Goal: Task Accomplishment & Management: Manage account settings

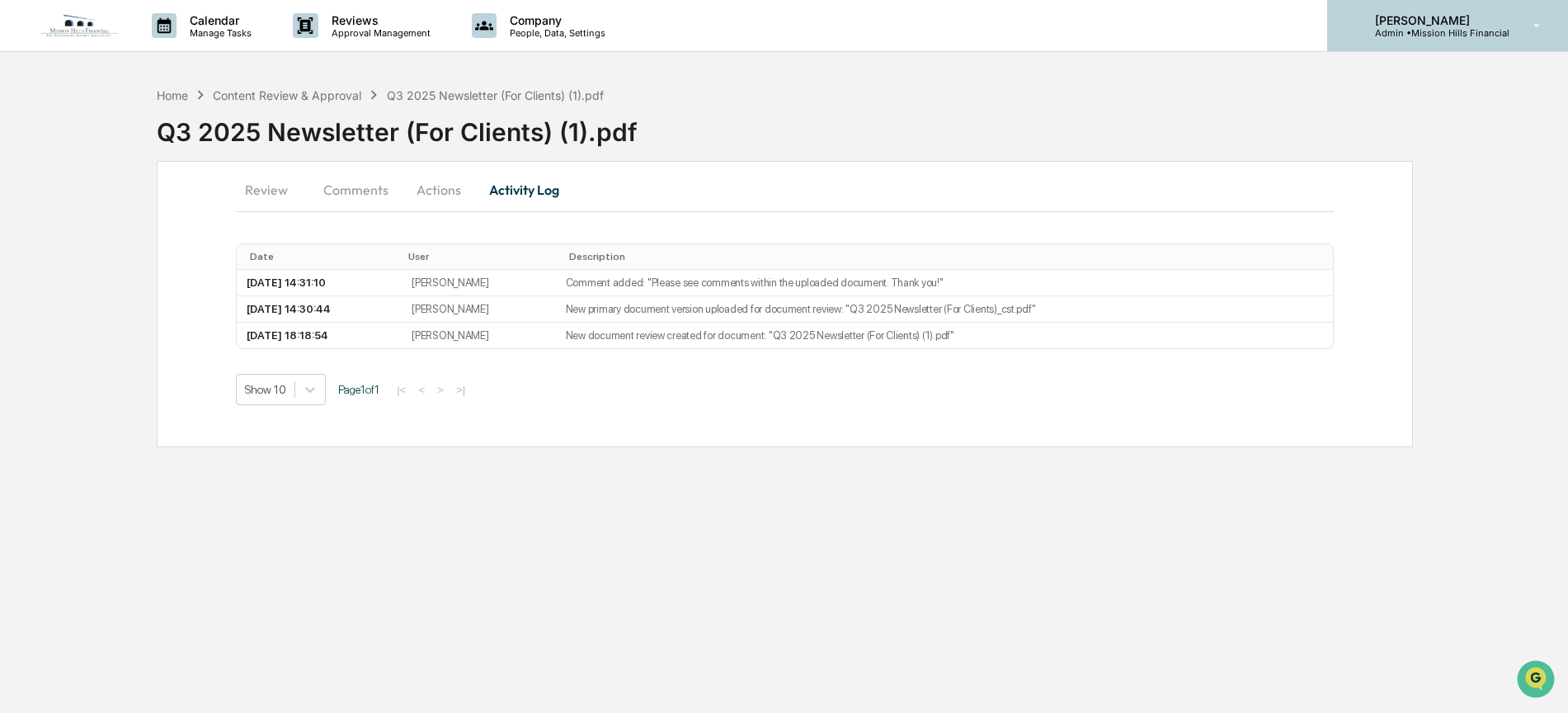
click at [1397, 32] on p "Admin • Mission Hills Financial" at bounding box center [1435, 33] width 147 height 12
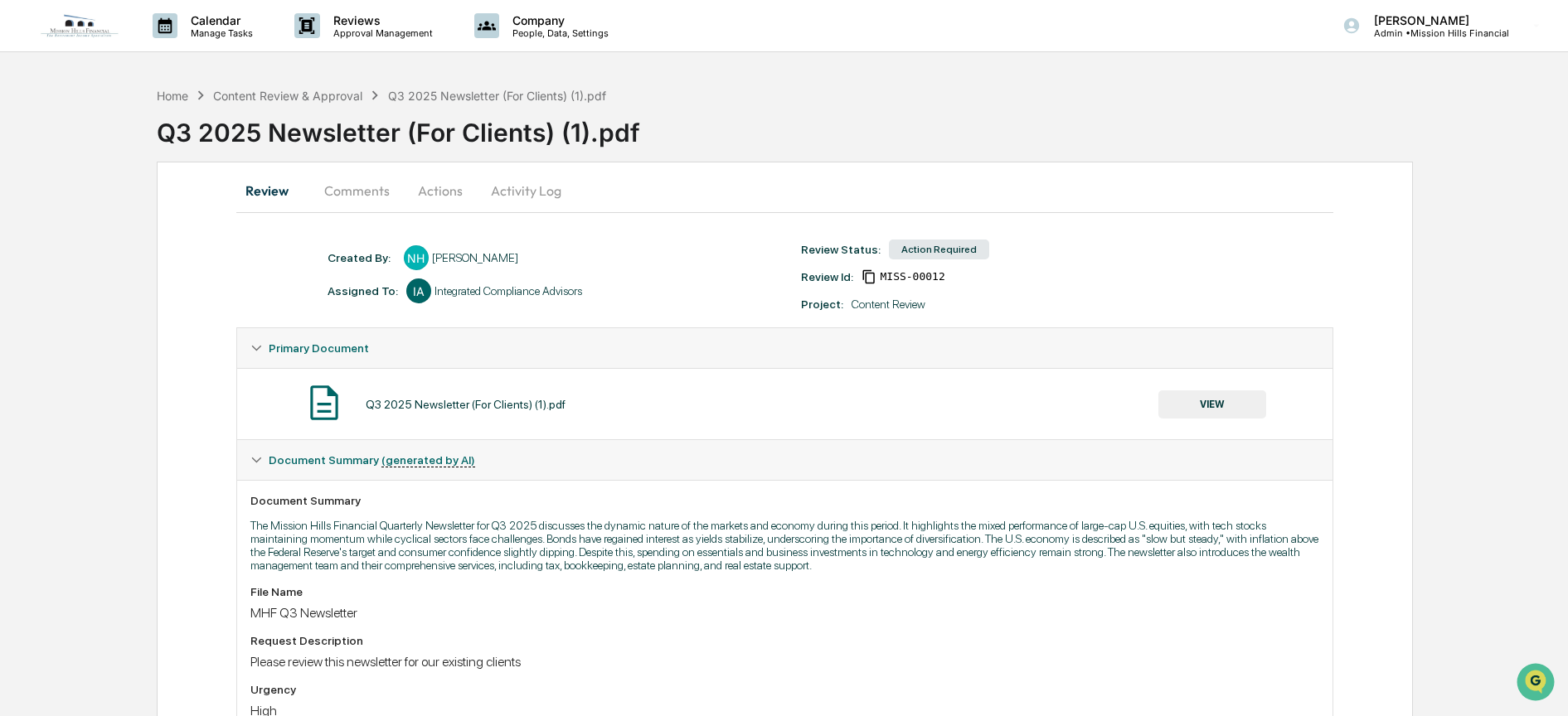
click at [90, 30] on img at bounding box center [79, 25] width 79 height 25
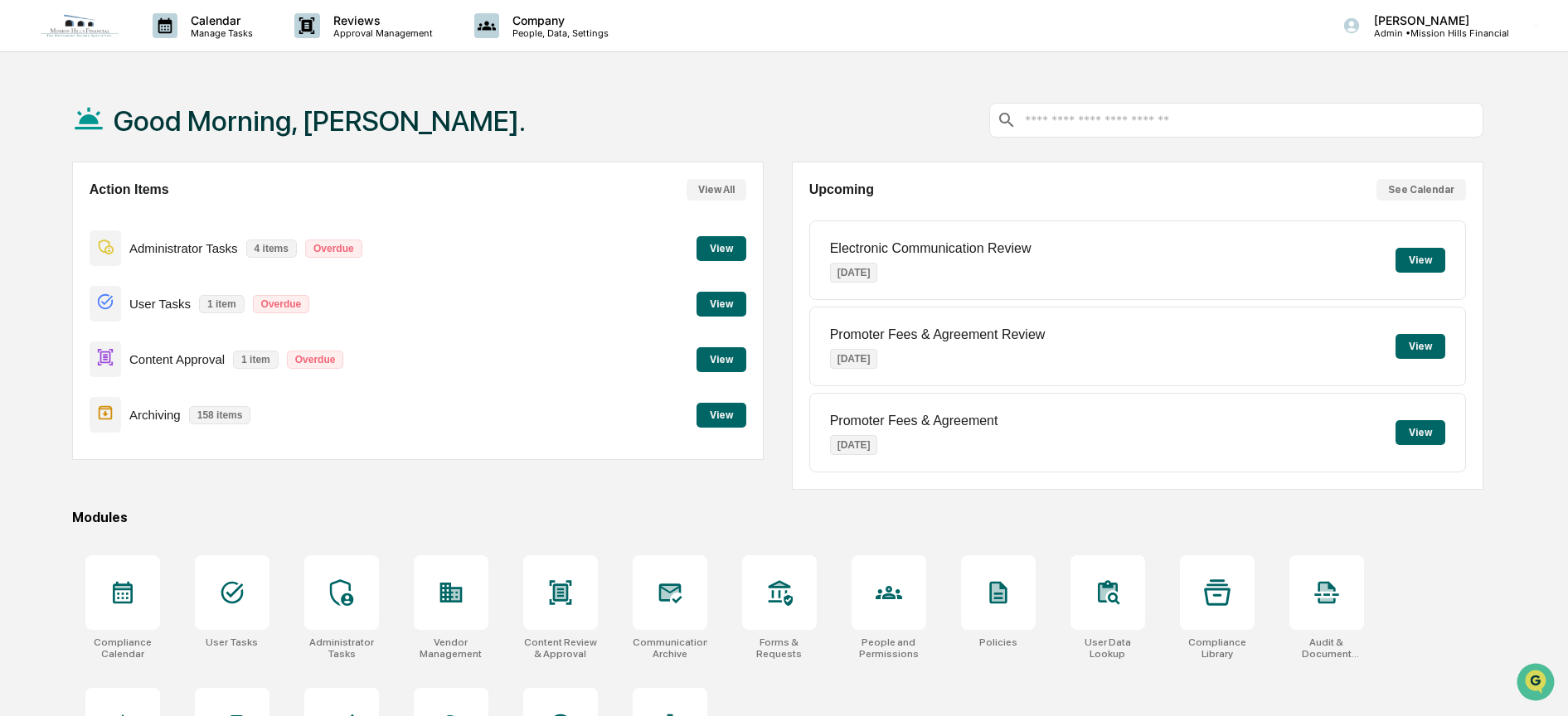
click at [714, 413] on button "View" at bounding box center [722, 415] width 50 height 25
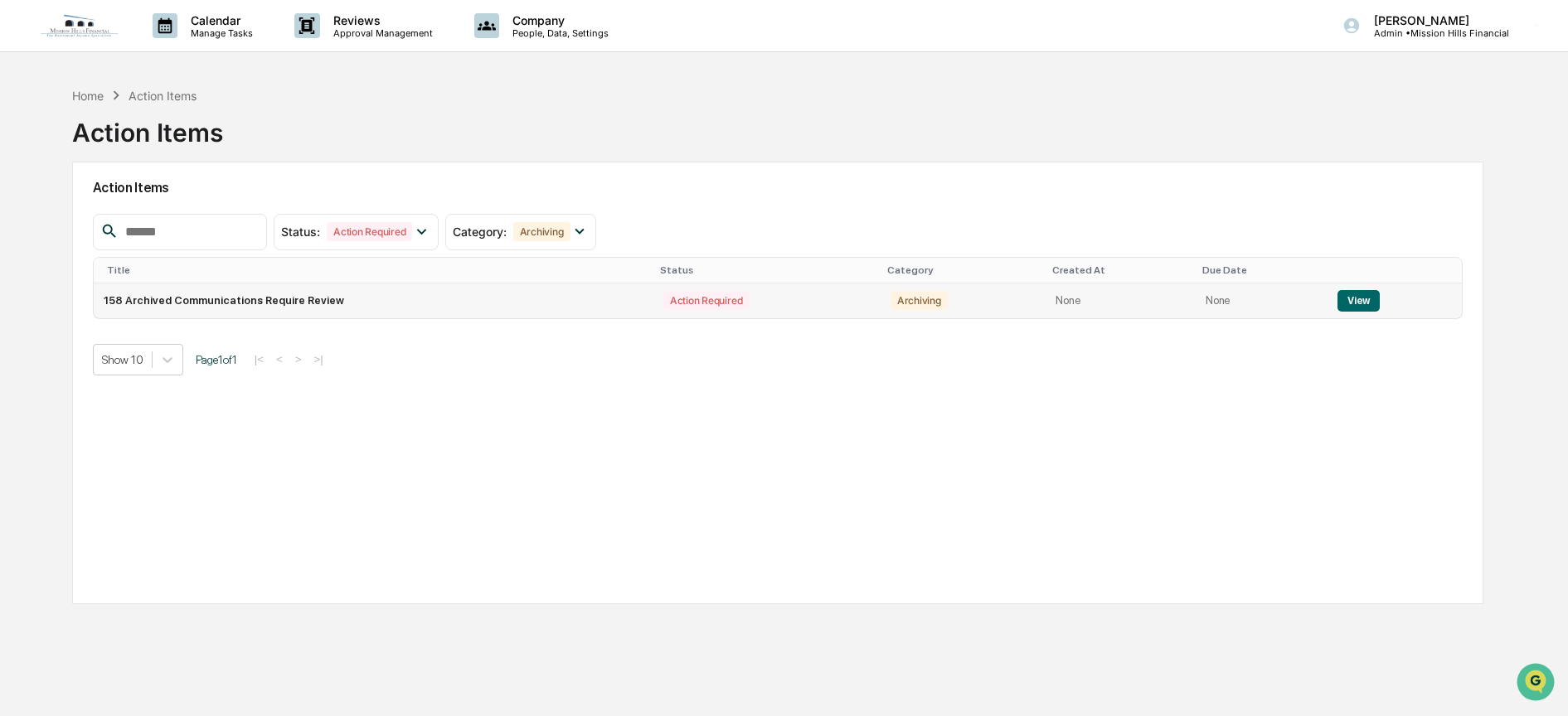
click at [1352, 296] on button "View" at bounding box center [1359, 300] width 42 height 21
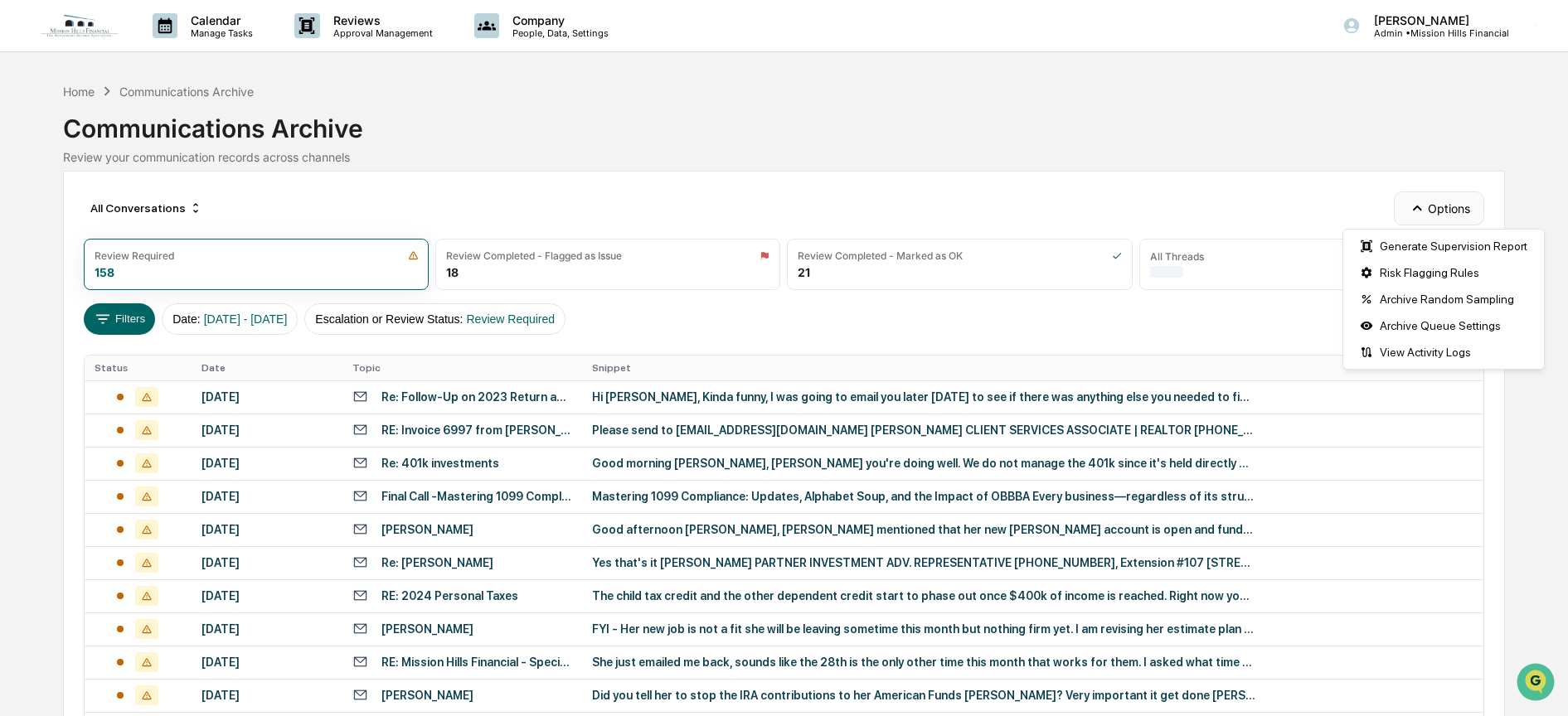
click at [1437, 213] on button "Options" at bounding box center [1439, 208] width 90 height 33
click at [1446, 293] on div "Archive Random Sampling" at bounding box center [1444, 299] width 194 height 27
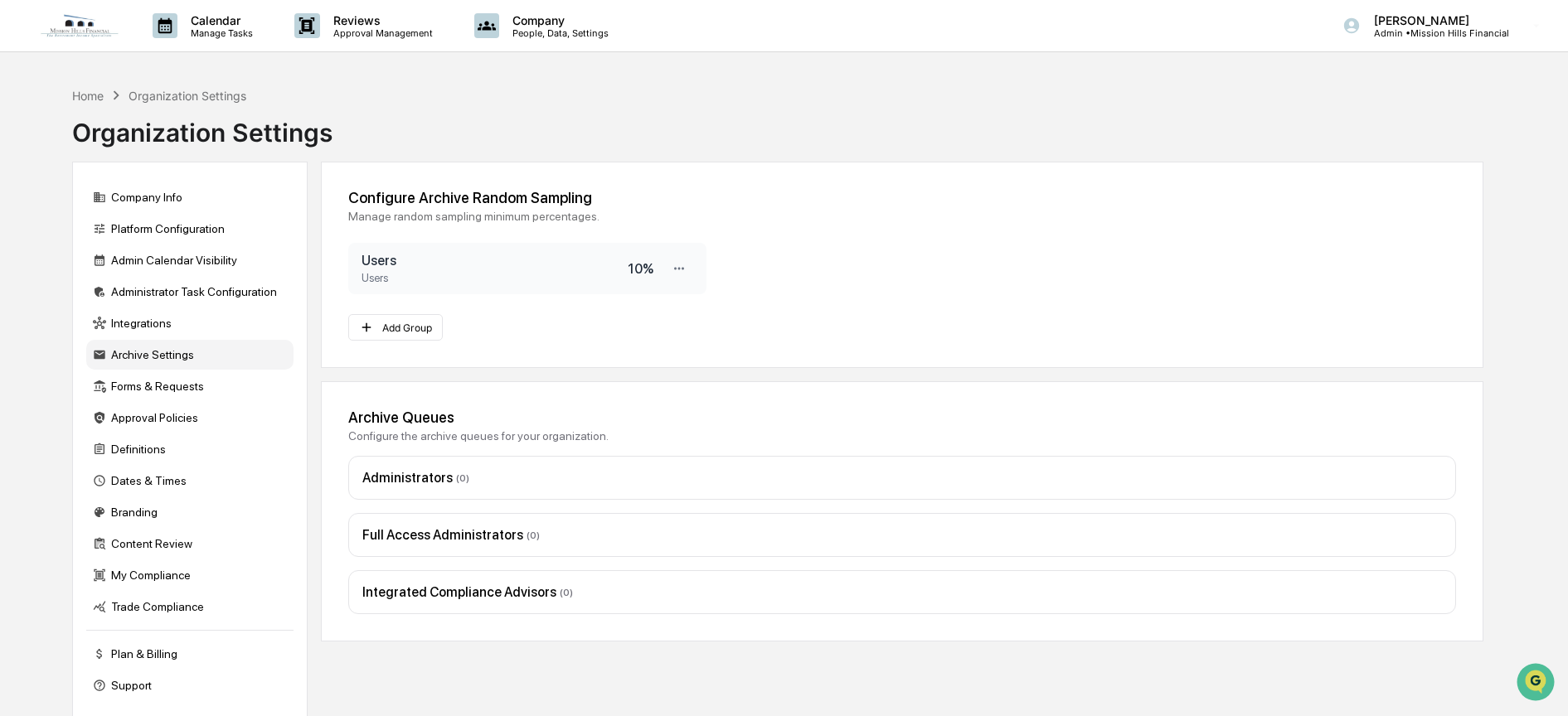
click at [641, 271] on div "10 %" at bounding box center [641, 269] width 26 height 16
click at [678, 271] on icon at bounding box center [679, 269] width 16 height 16
click at [614, 293] on div "Edit" at bounding box center [627, 296] width 133 height 29
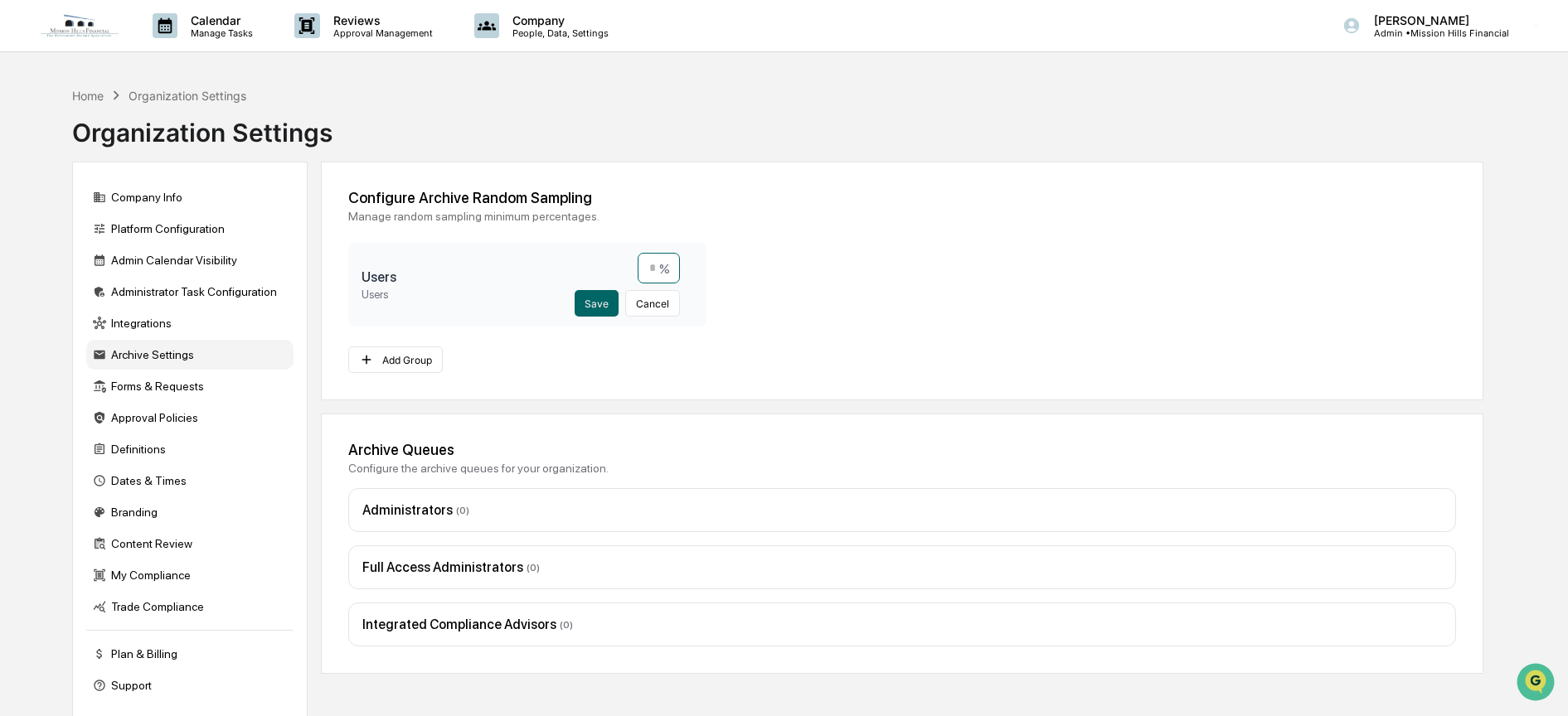
drag, startPoint x: 645, startPoint y: 271, endPoint x: 654, endPoint y: 270, distance: 9.1
click at [654, 270] on input "**" at bounding box center [659, 268] width 42 height 30
type input "*"
click at [599, 300] on button "Save" at bounding box center [597, 303] width 44 height 27
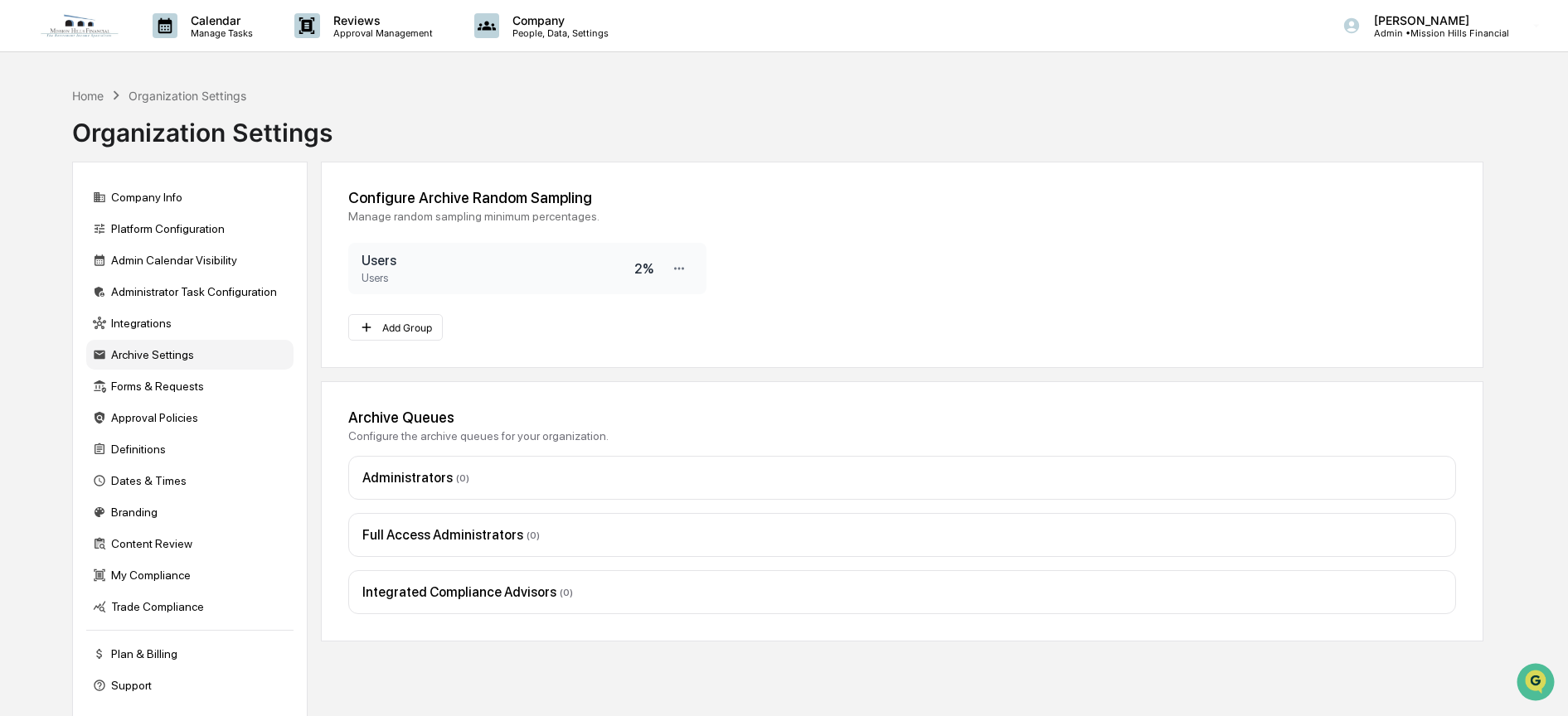
click at [79, 37] on img at bounding box center [79, 25] width 79 height 25
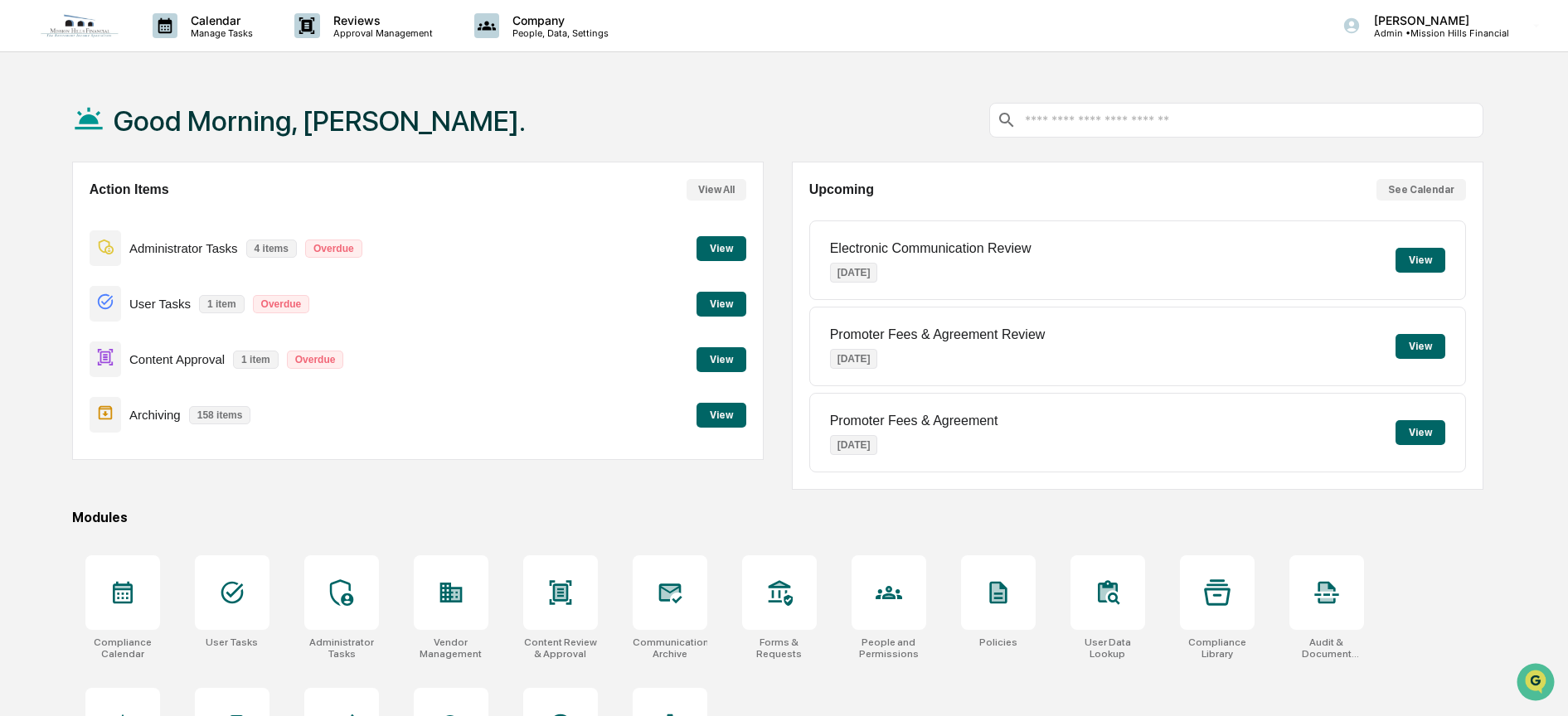
click at [723, 413] on button "View" at bounding box center [722, 415] width 50 height 25
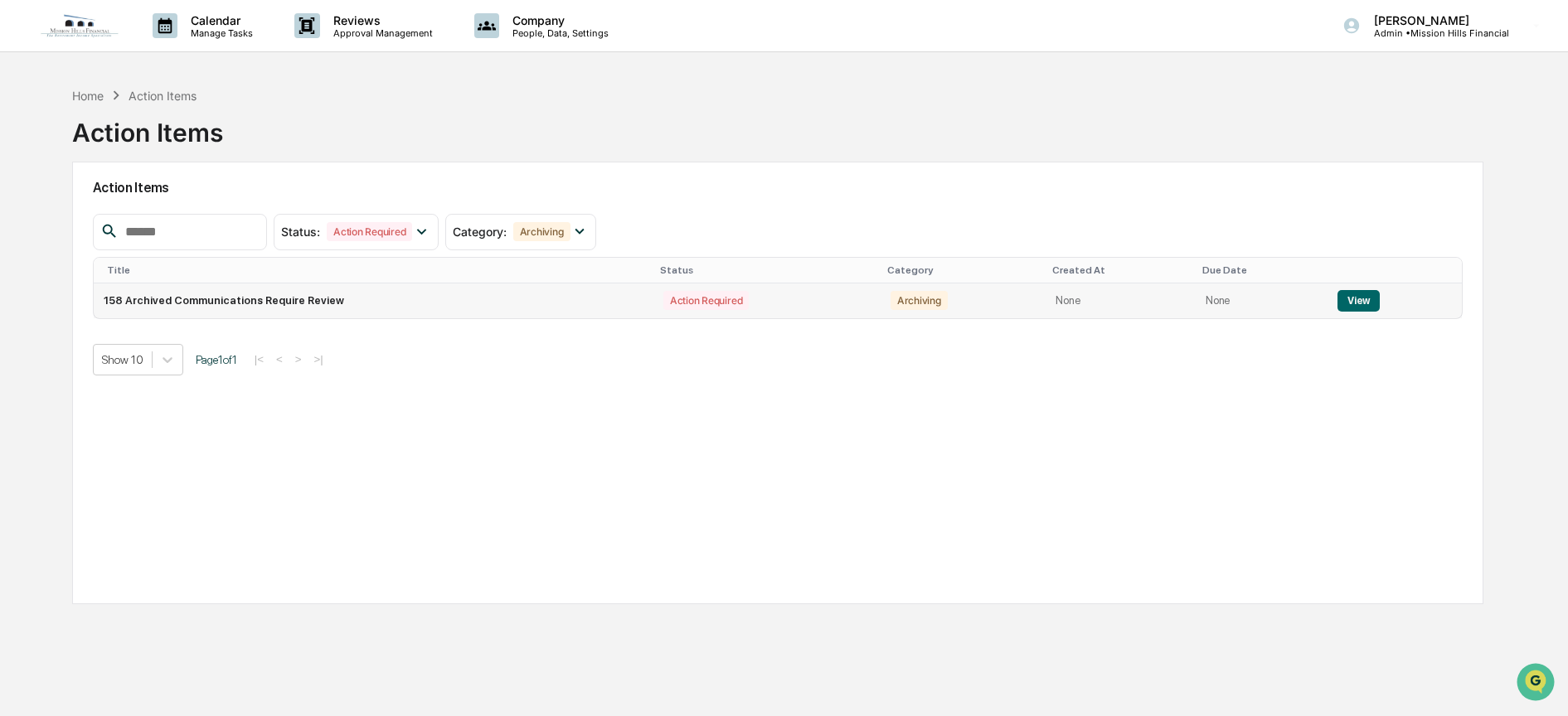
click at [1350, 299] on button "View" at bounding box center [1359, 300] width 42 height 21
